Goal: Navigation & Orientation: Find specific page/section

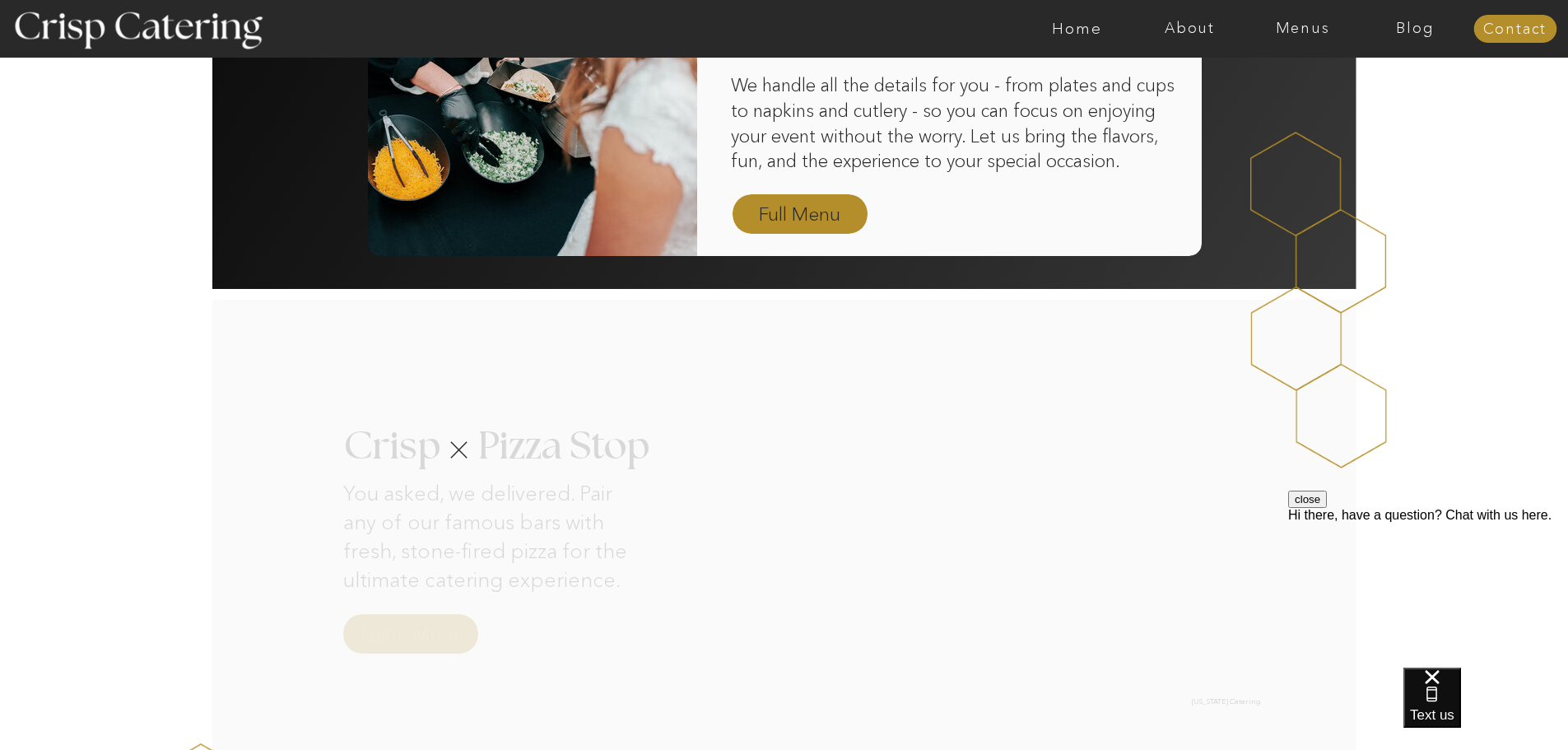
scroll to position [1317, 0]
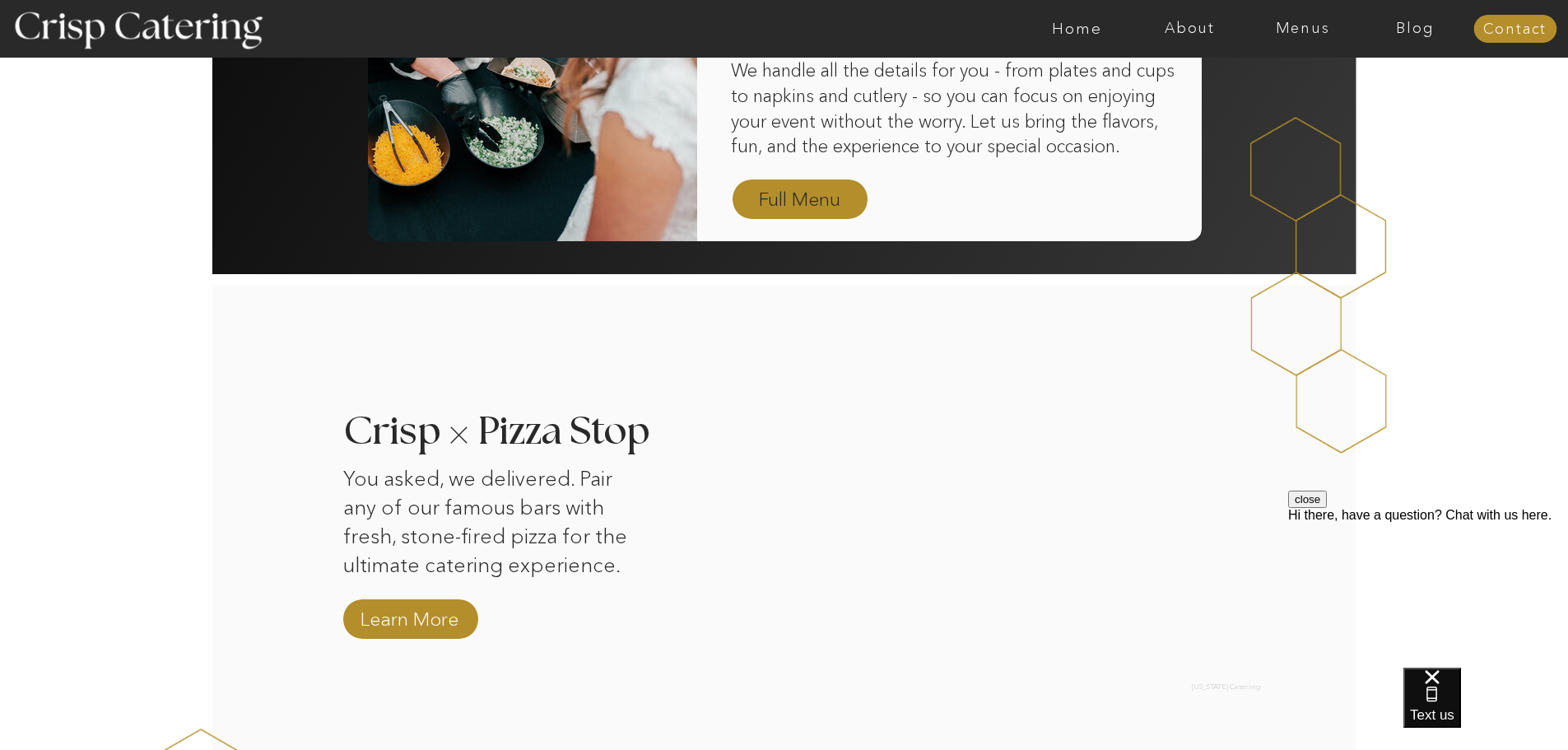
click at [802, 205] on nav "Full Menu" at bounding box center [800, 201] width 95 height 29
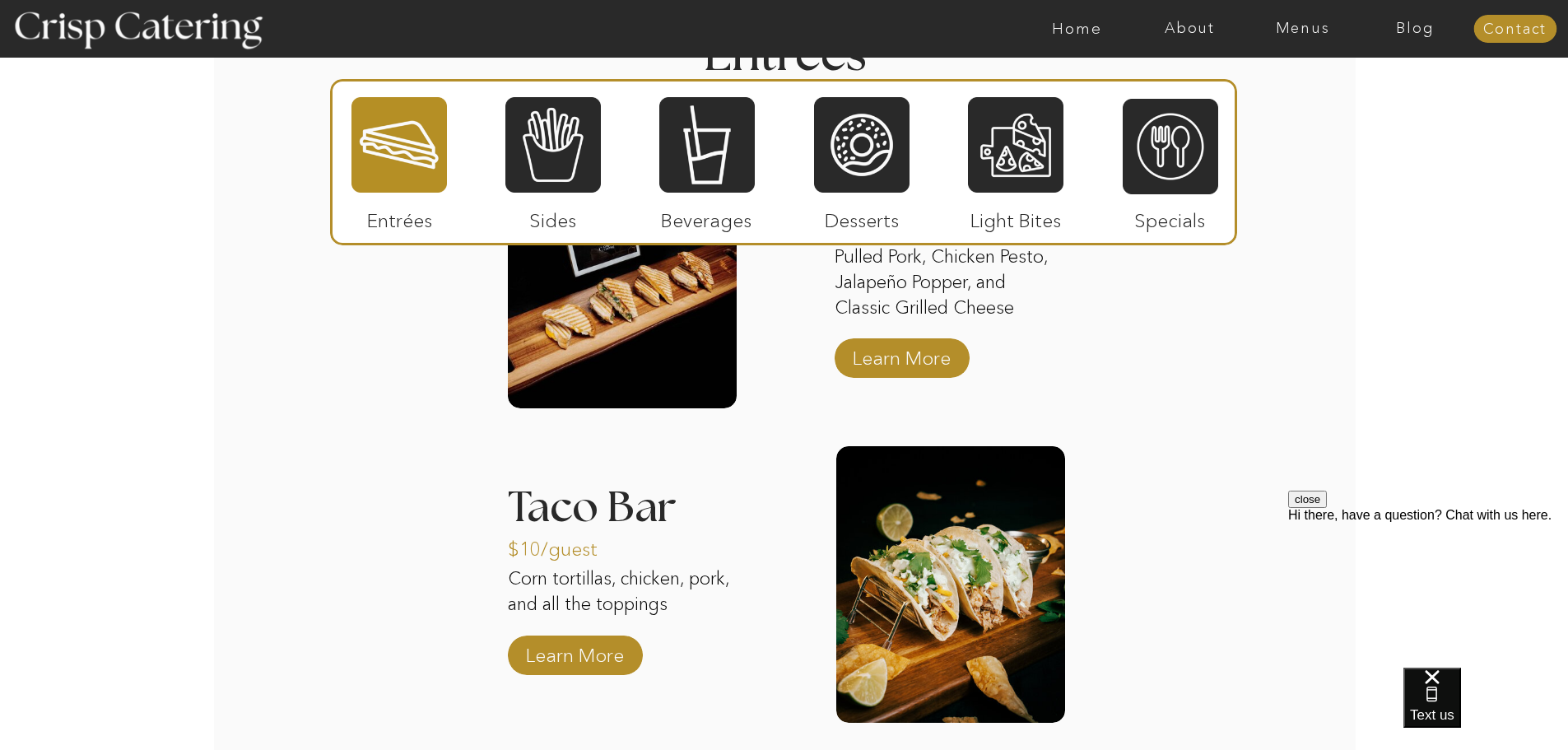
scroll to position [1811, 0]
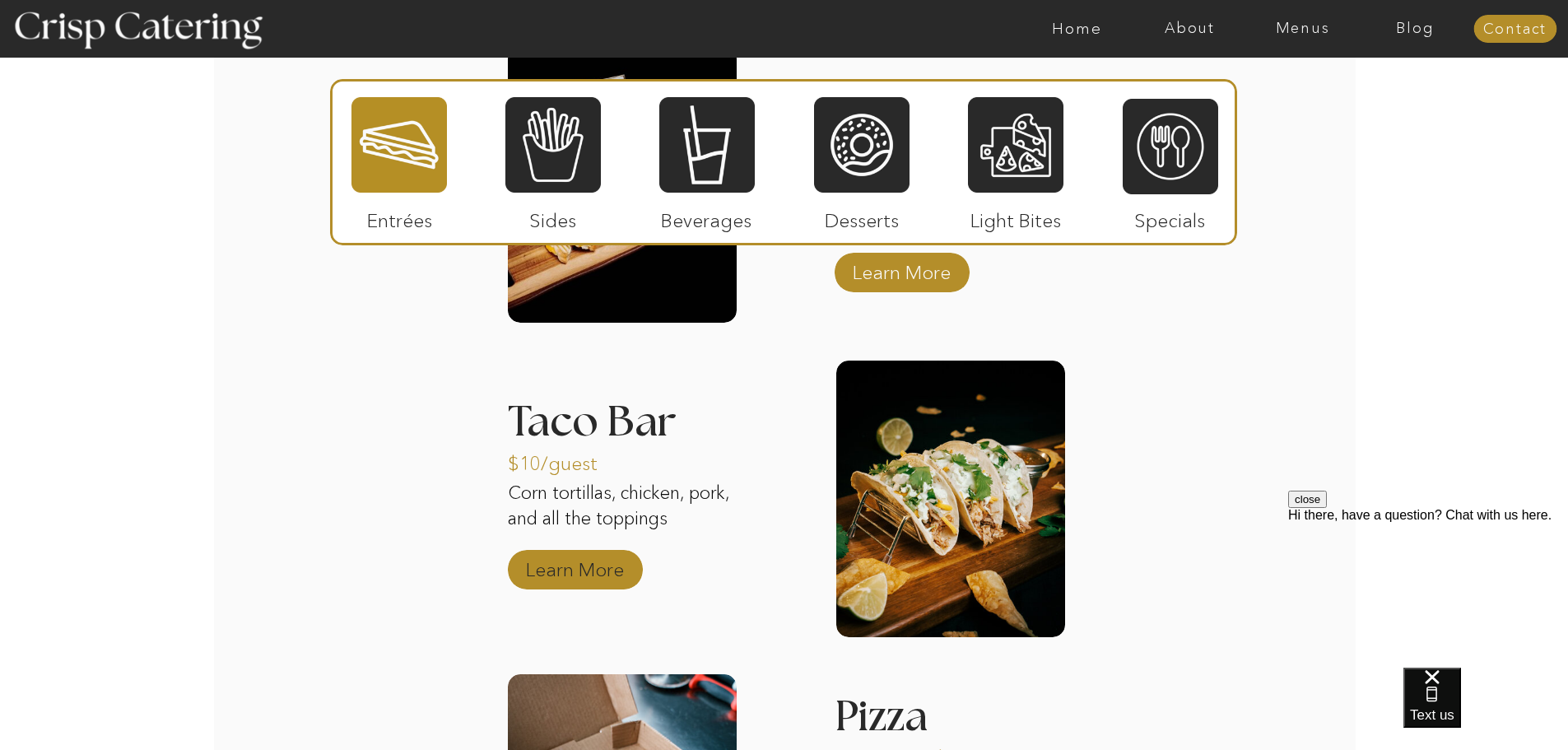
click at [534, 562] on p "Learn More" at bounding box center [574, 565] width 109 height 48
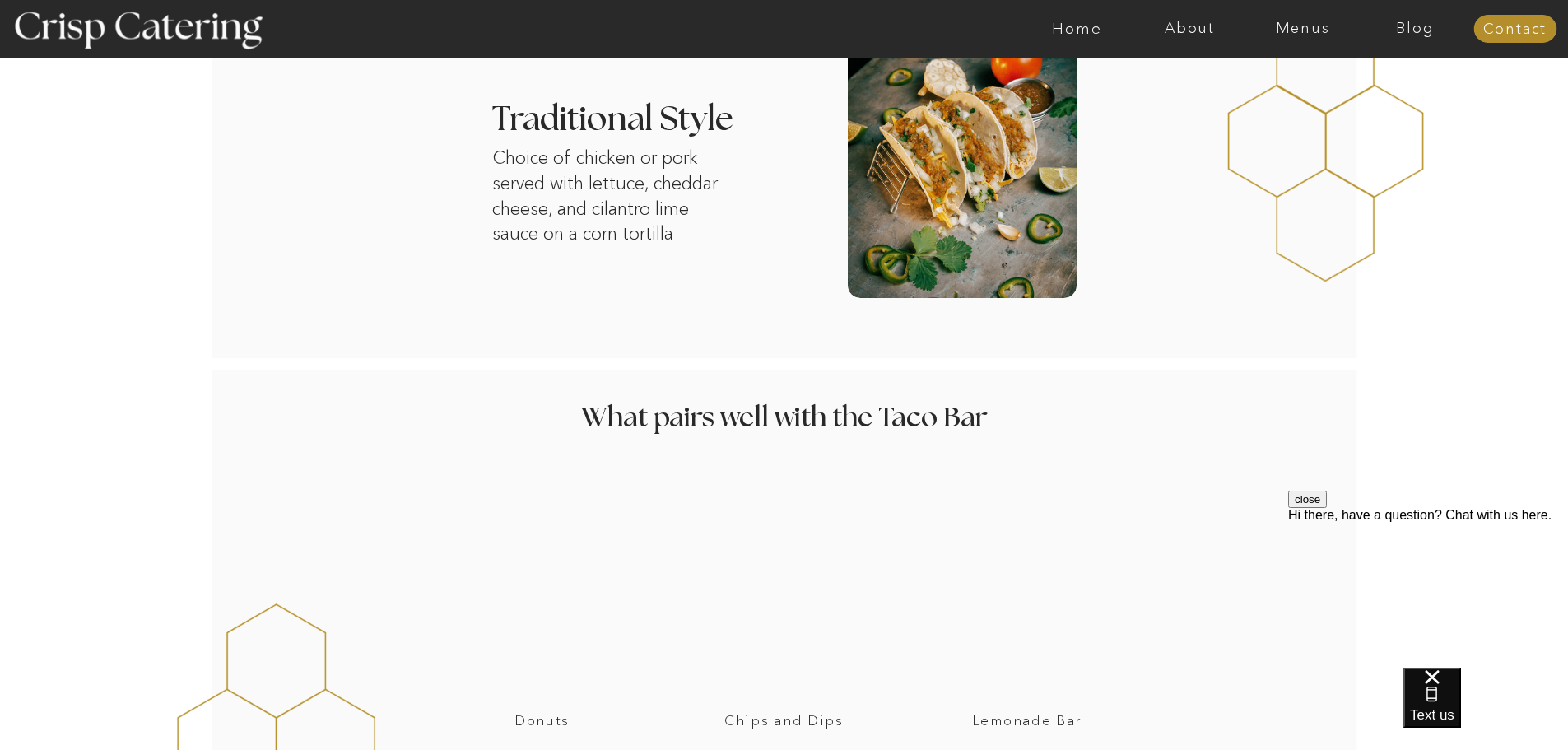
scroll to position [905, 0]
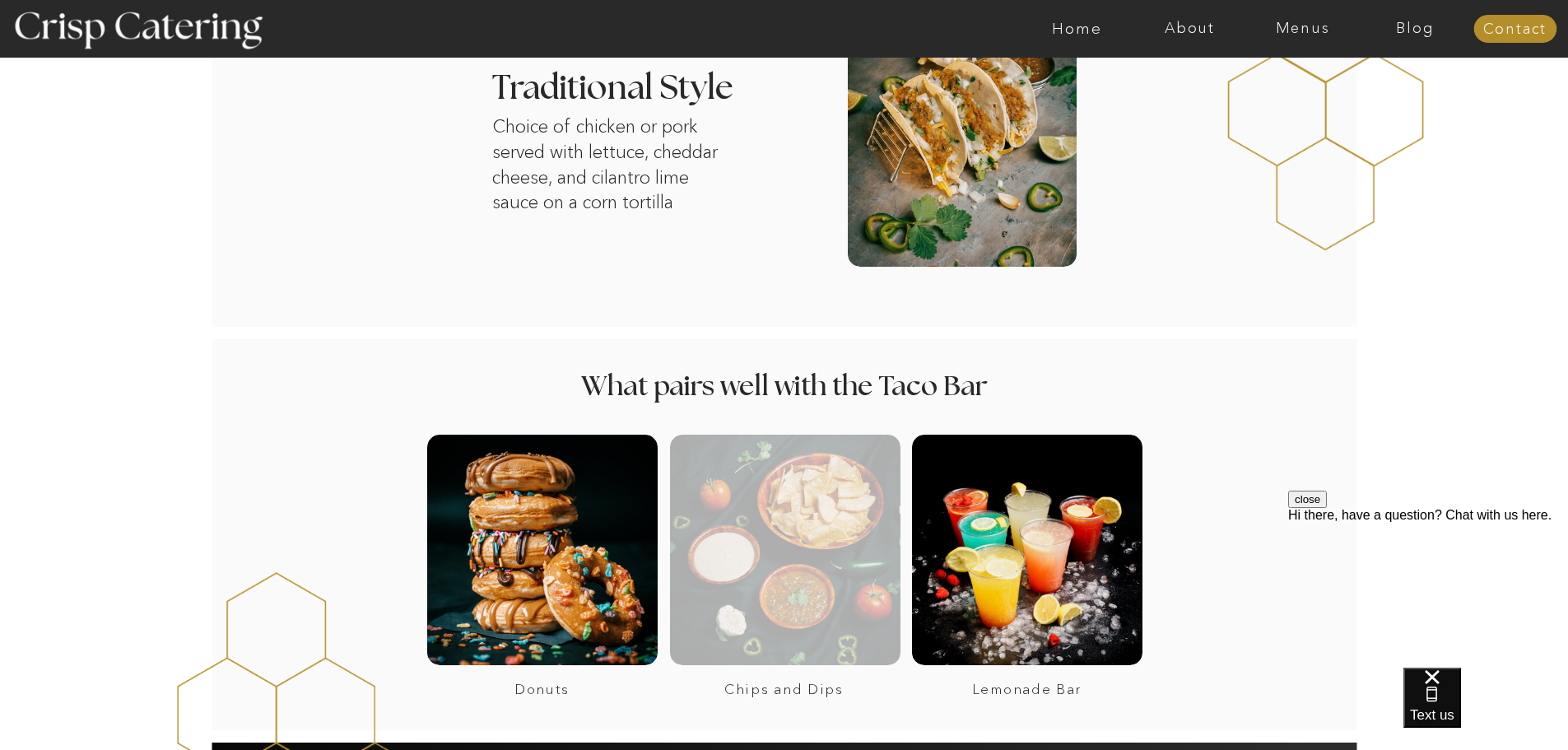
click at [741, 566] on div at bounding box center [785, 550] width 231 height 231
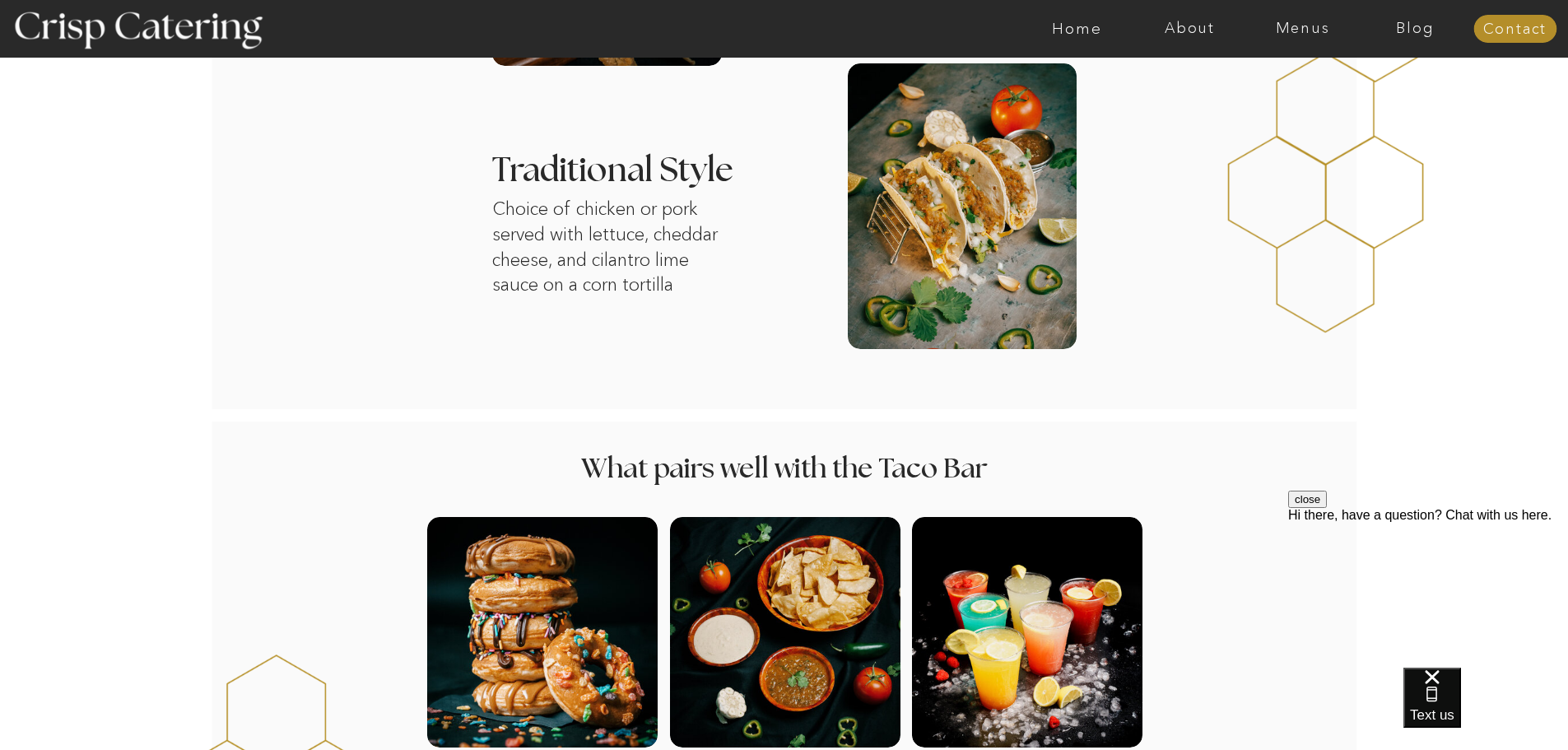
scroll to position [741, 0]
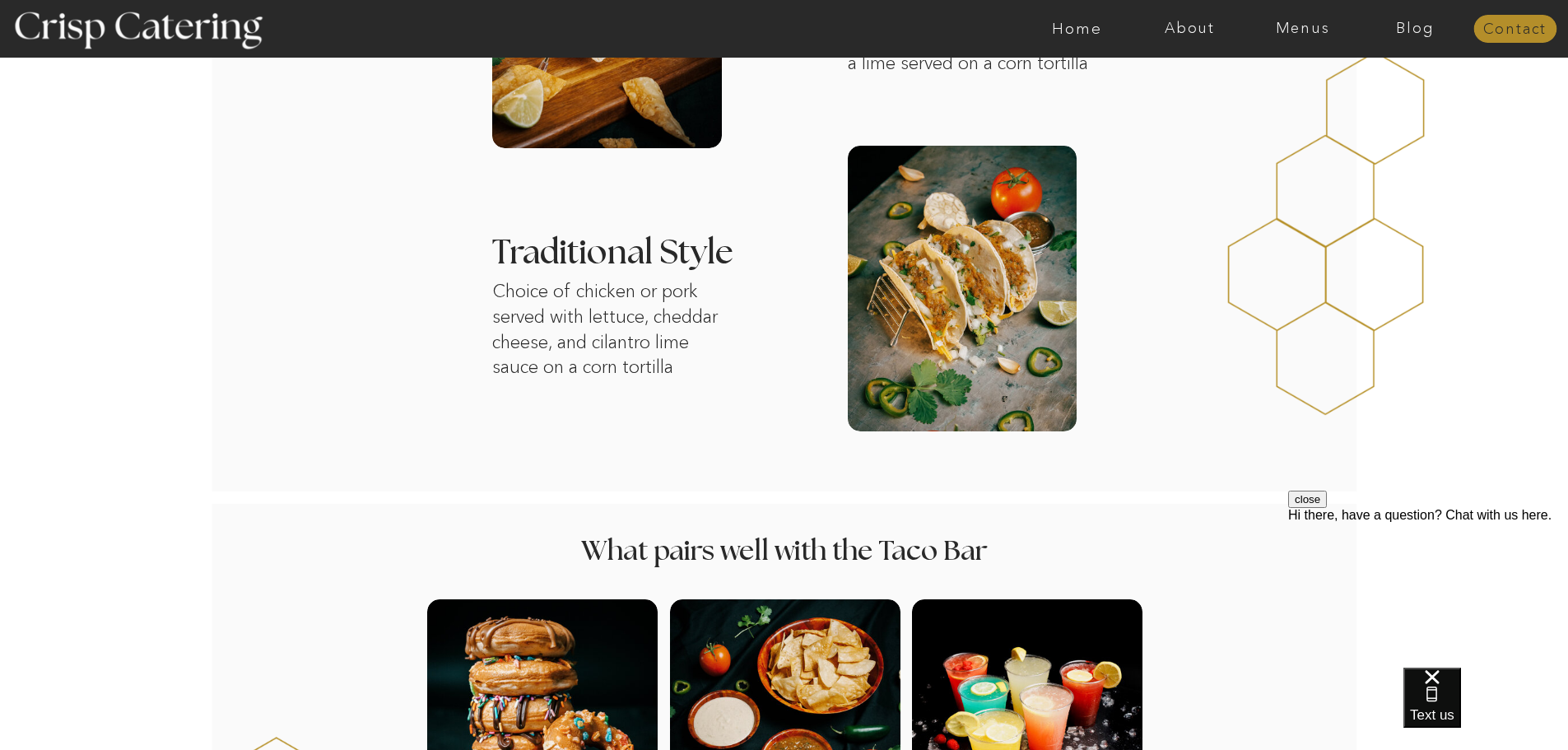
click at [1540, 25] on nav "Contact" at bounding box center [1514, 30] width 83 height 16
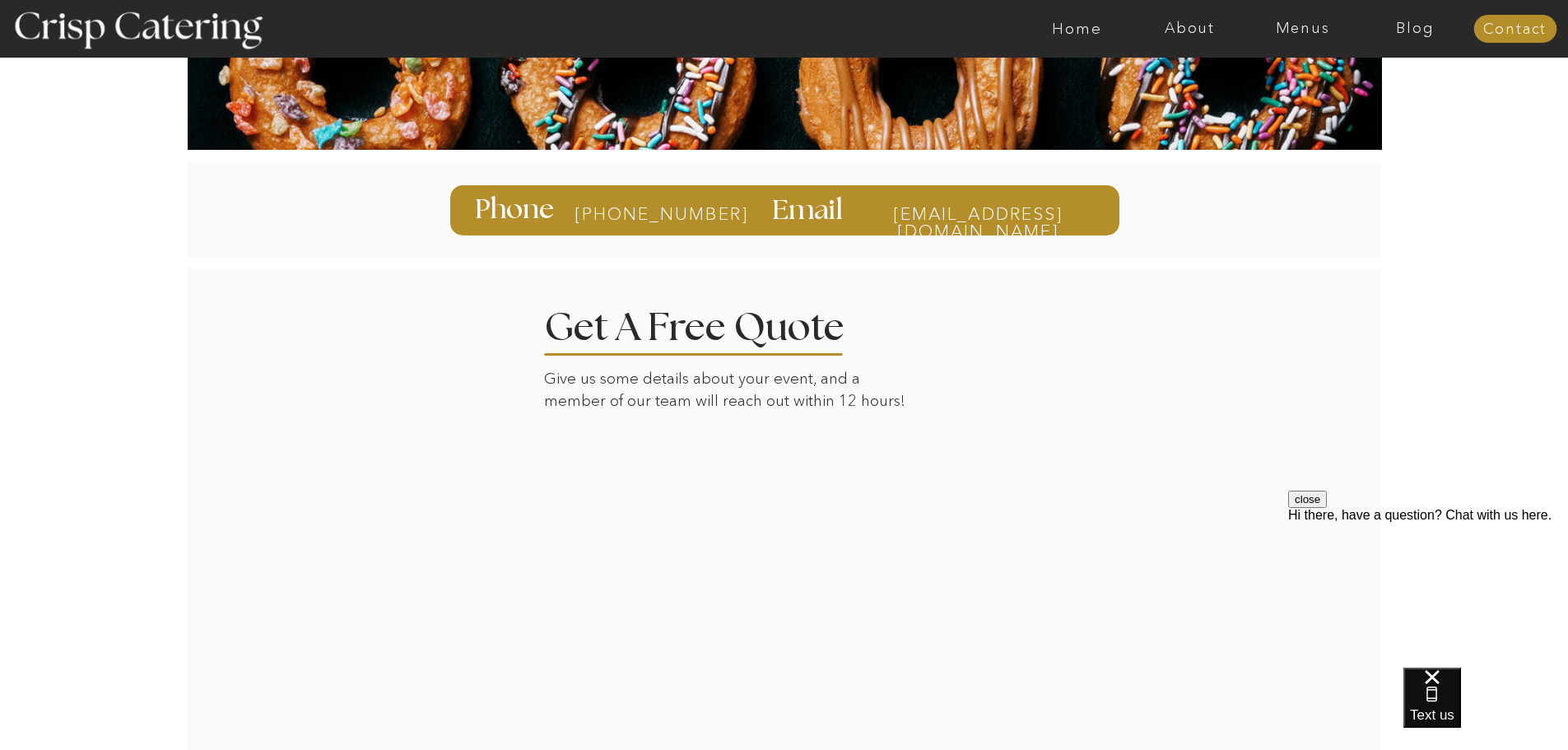
scroll to position [165, 0]
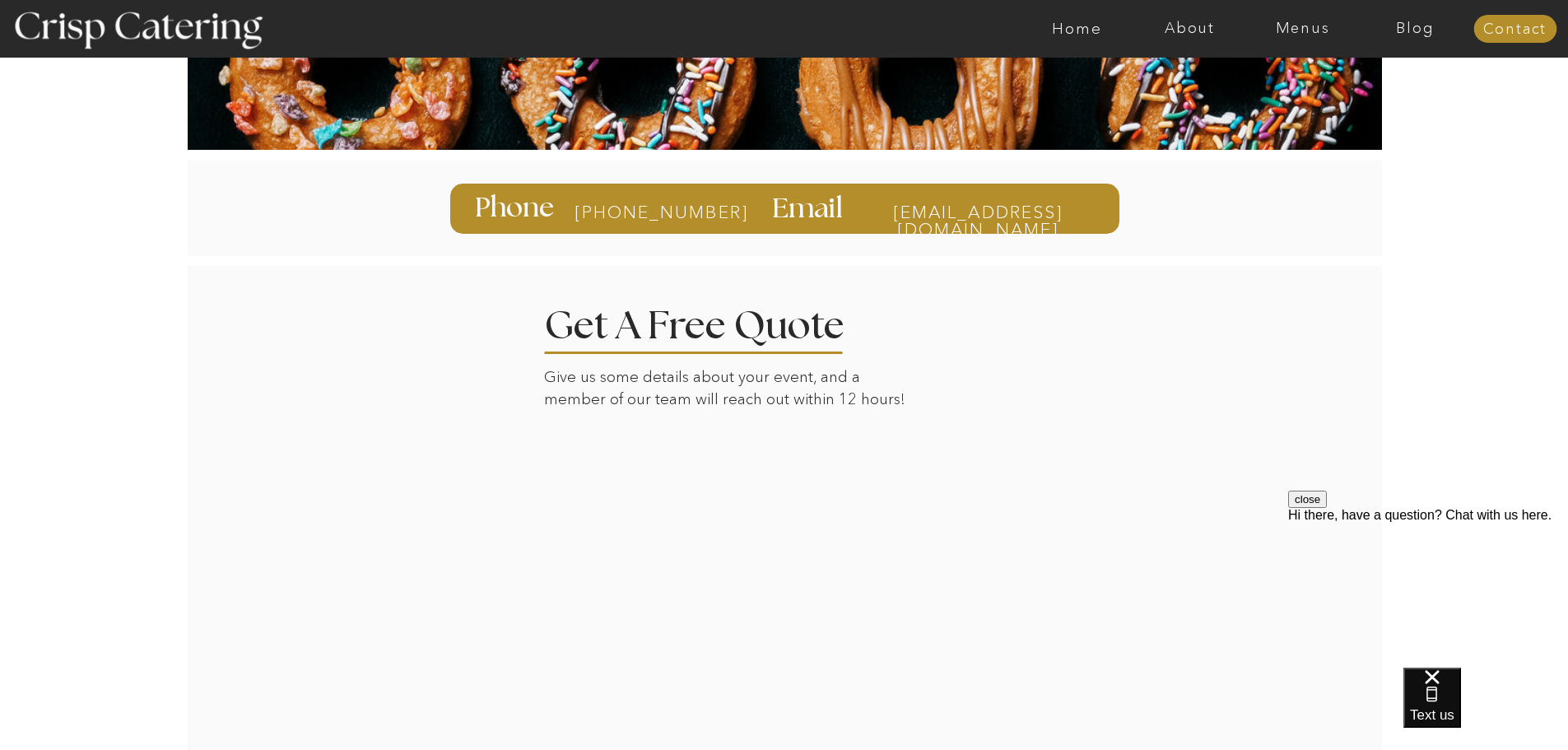
click at [1048, 591] on div at bounding box center [784, 545] width 1146 height 561
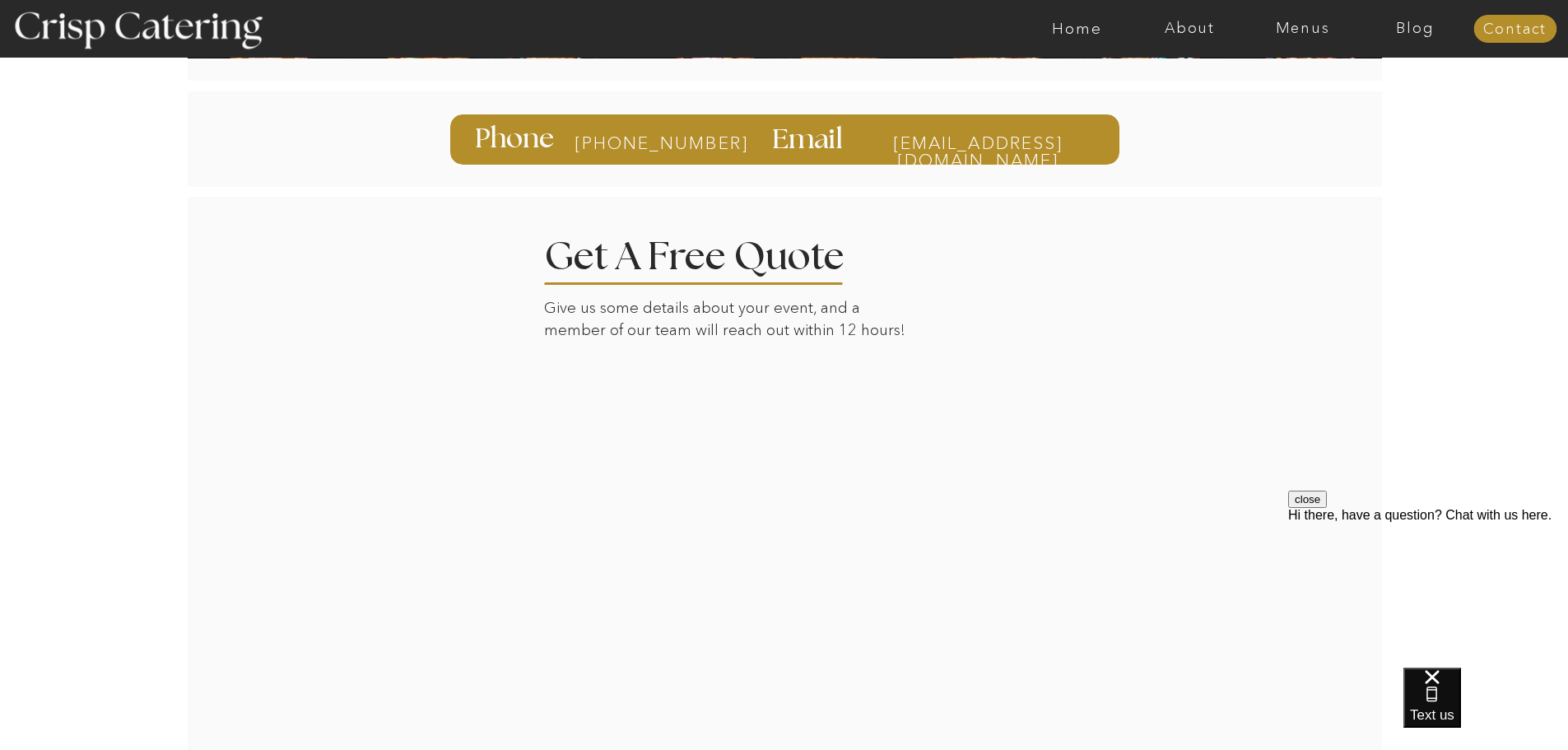
scroll to position [329, 0]
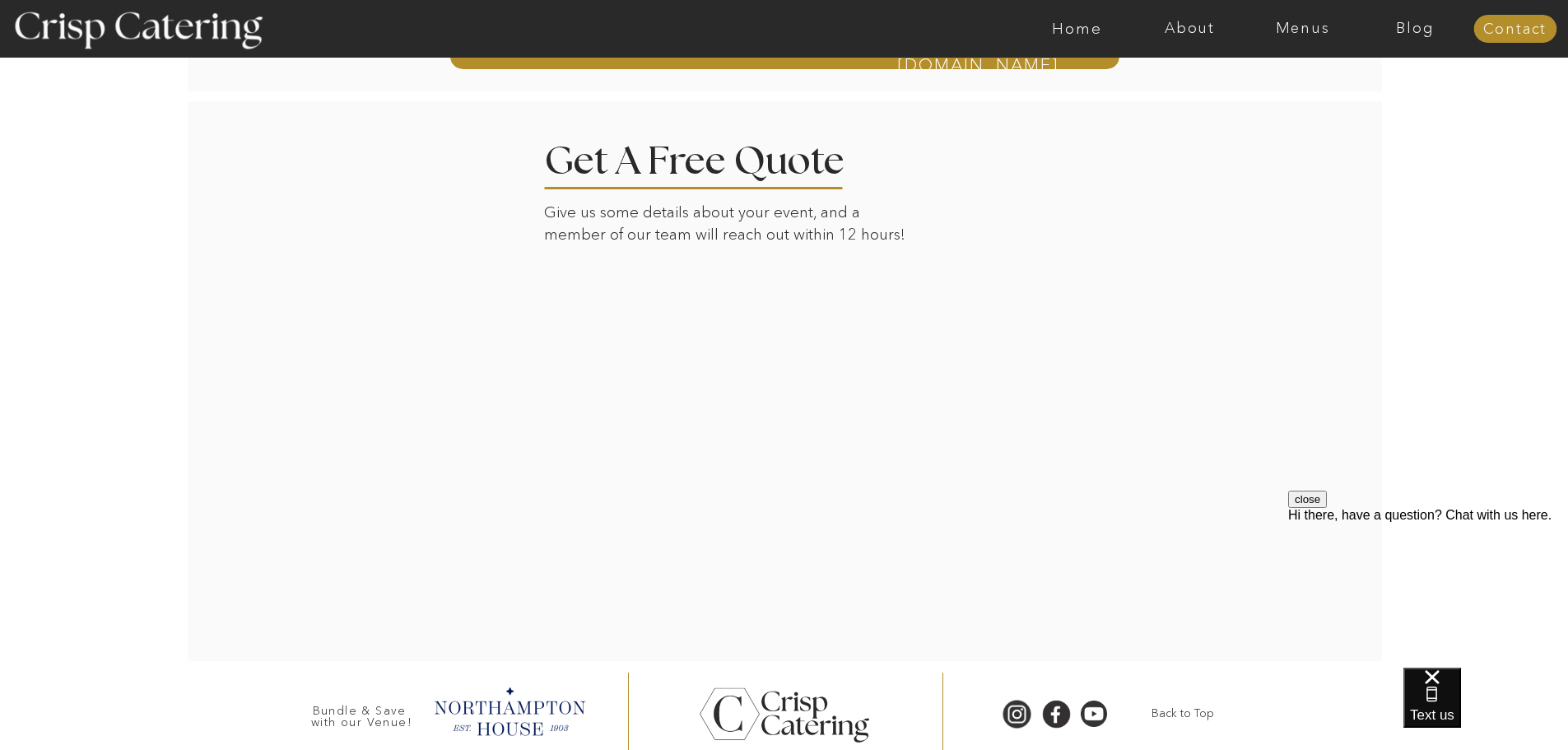
click at [763, 630] on div at bounding box center [785, 717] width 187 height 176
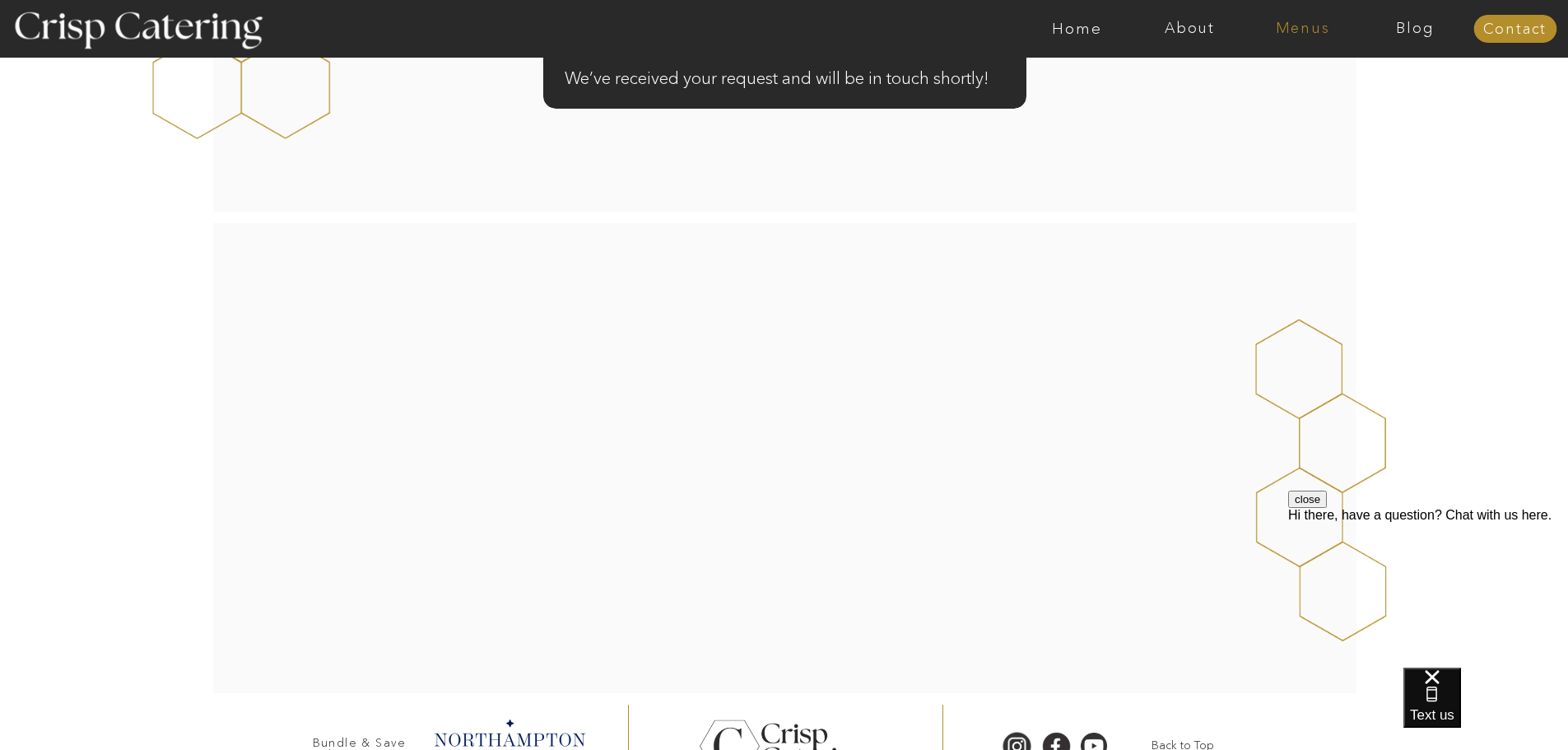
click at [1303, 29] on nav "Menus" at bounding box center [1303, 29] width 113 height 16
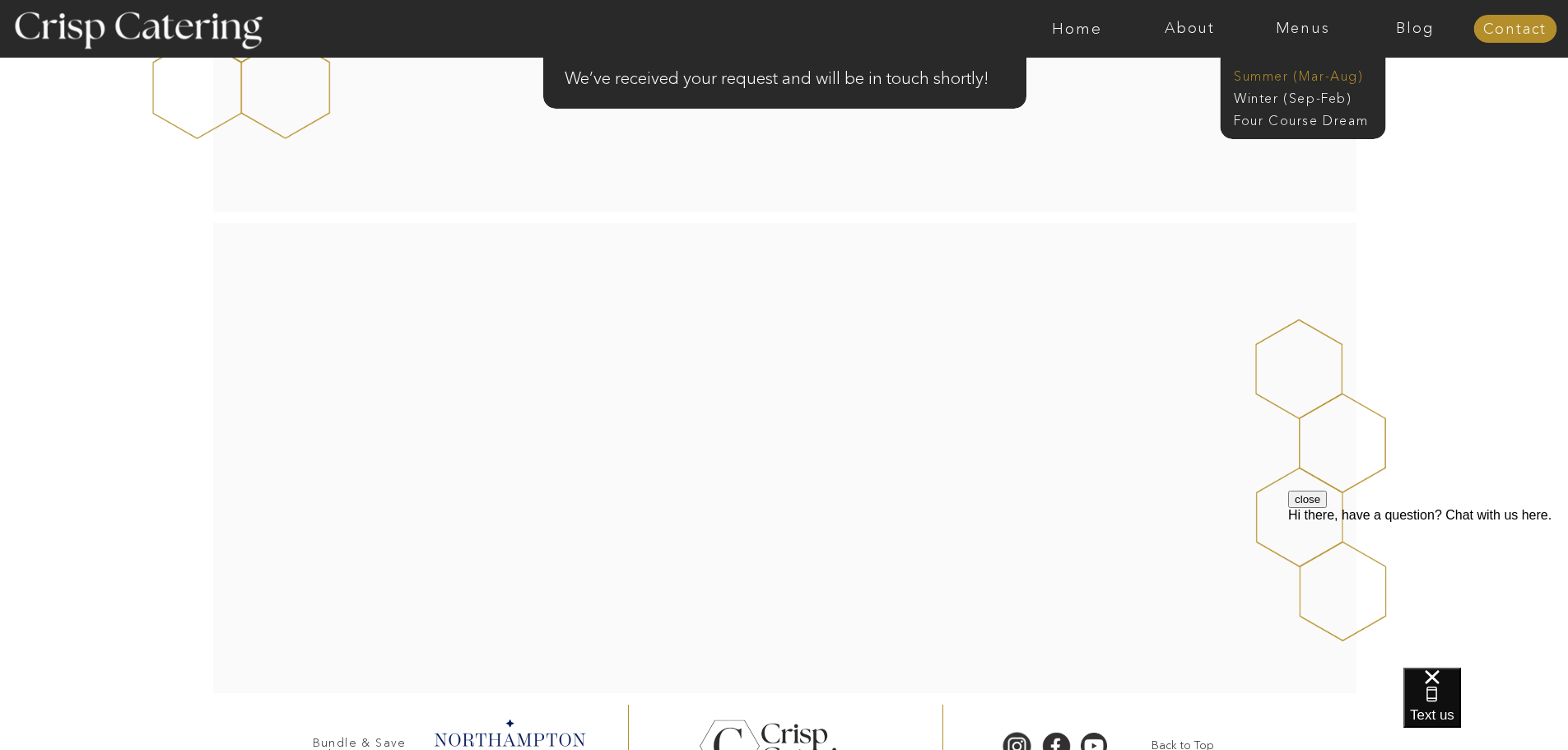
click at [1312, 74] on nav "Summer (Mar-Aug)" at bounding box center [1307, 74] width 147 height 15
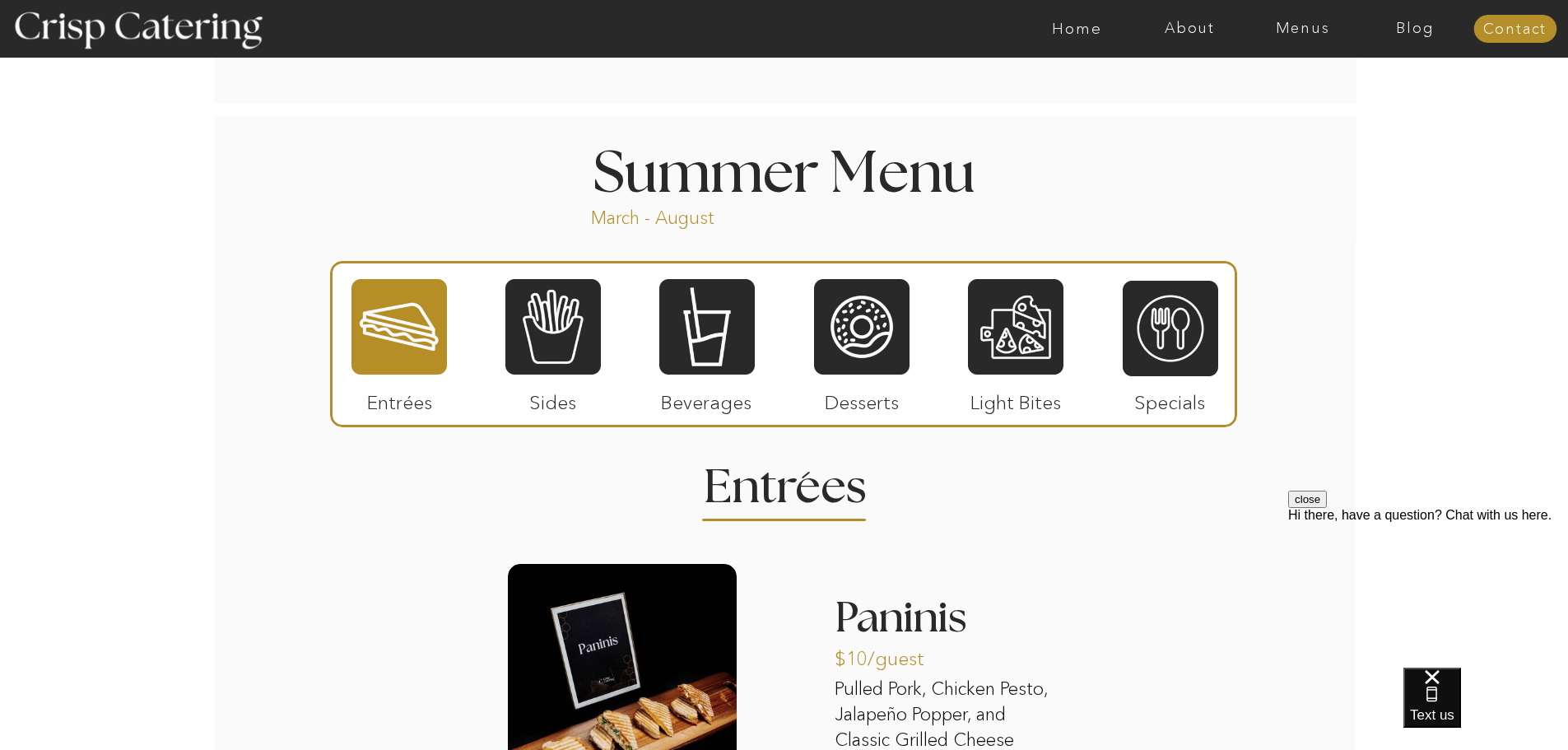
scroll to position [1399, 0]
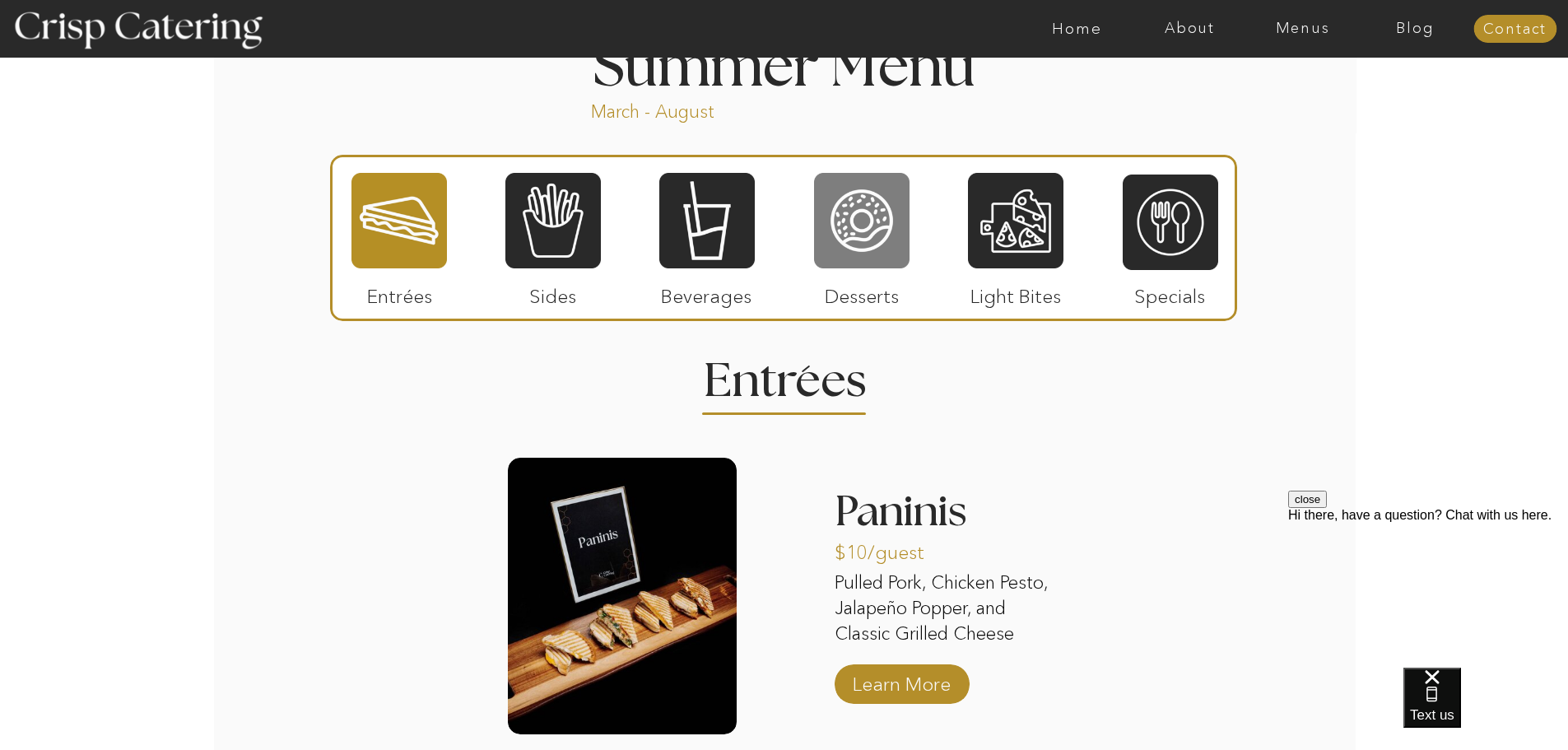
click at [856, 255] on div at bounding box center [861, 220] width 95 height 99
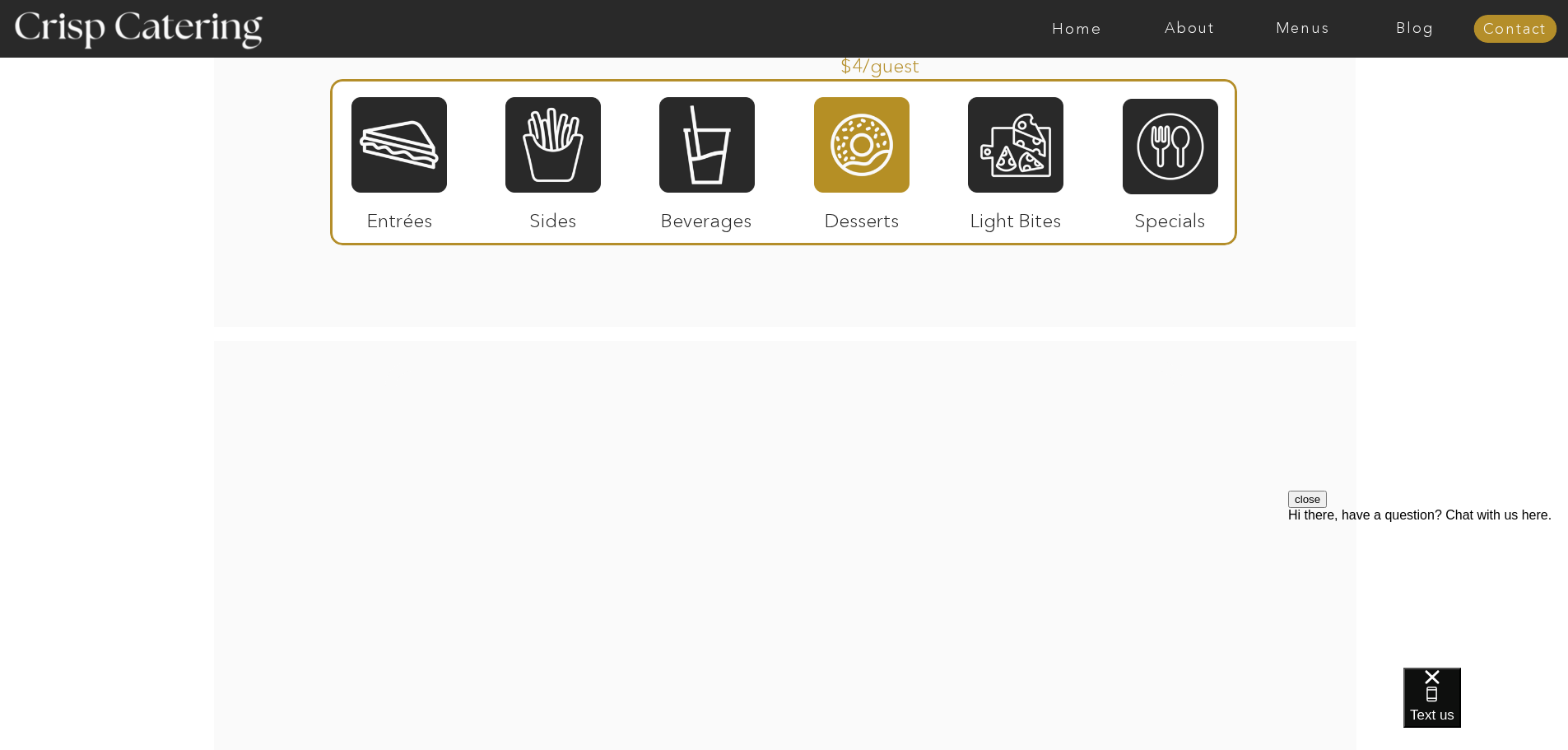
scroll to position [2552, 0]
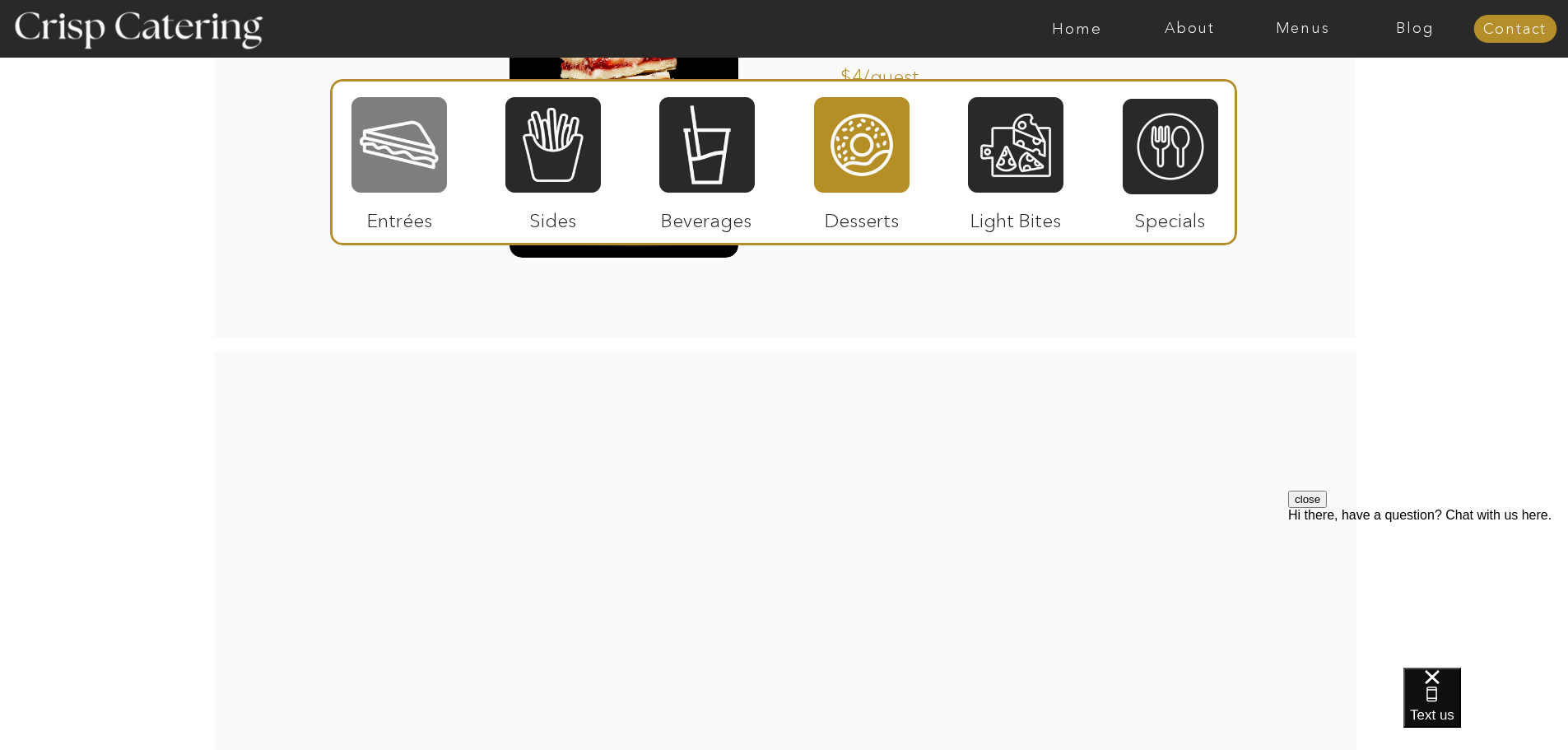
click at [376, 168] on div at bounding box center [399, 145] width 95 height 99
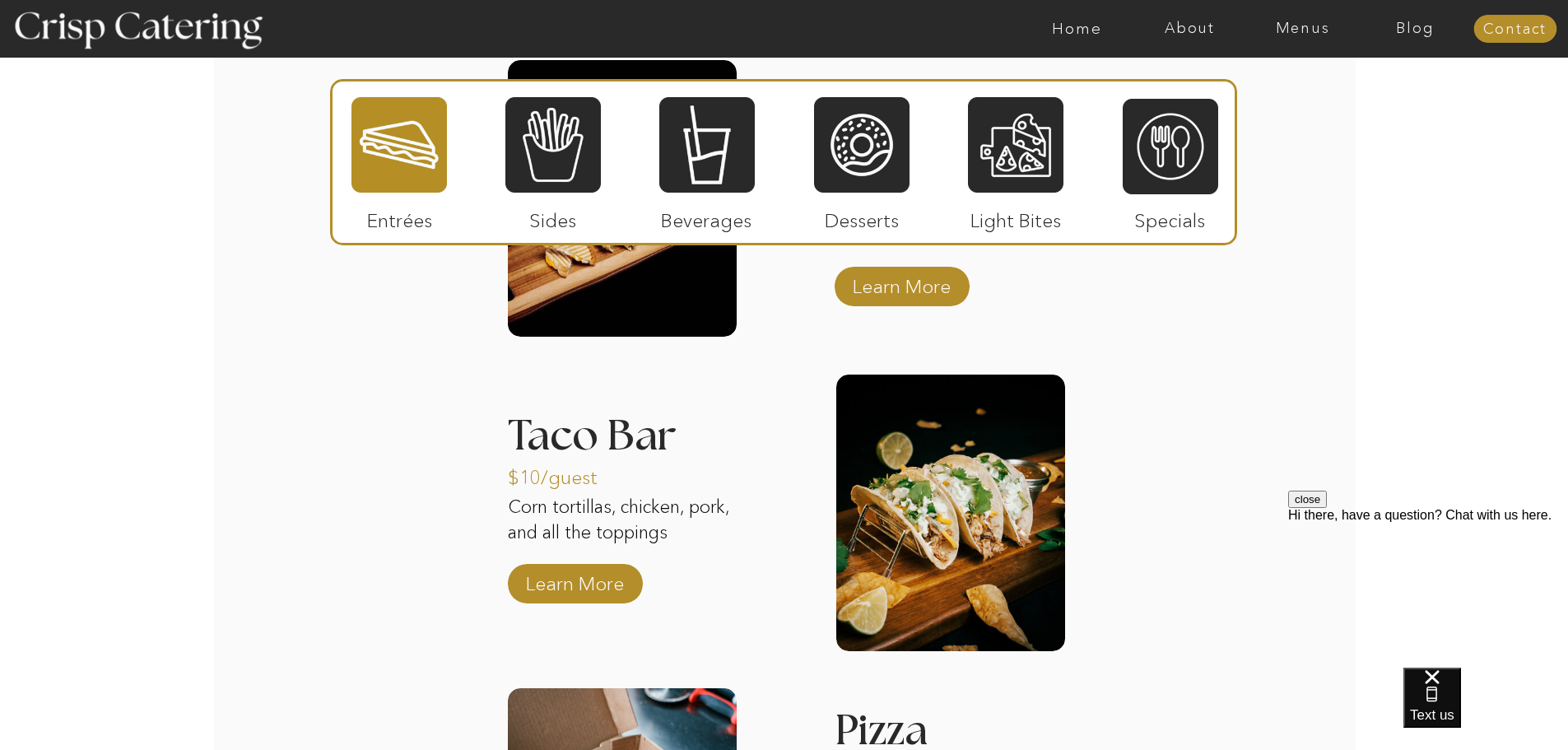
scroll to position [1694, 0]
